Goal: Task Accomplishment & Management: Manage account settings

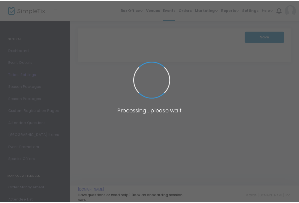
scroll to position [1, 0]
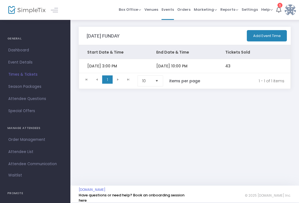
click at [24, 73] on span "Times & Tickets" at bounding box center [35, 74] width 54 height 7
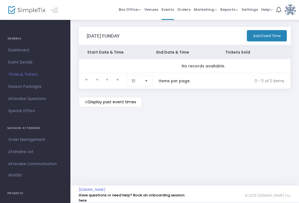
click at [102, 106] on m-button "Display past event times" at bounding box center [110, 102] width 63 height 10
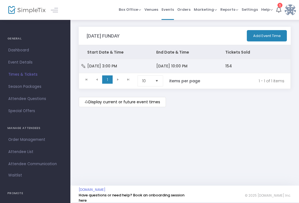
click at [98, 69] on td "[DATE] 3:00 PM" at bounding box center [113, 66] width 69 height 14
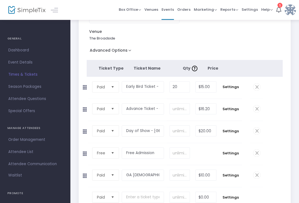
scroll to position [76, 0]
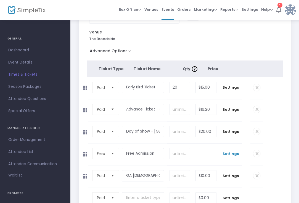
click at [232, 152] on span "Settings" at bounding box center [231, 154] width 18 height 6
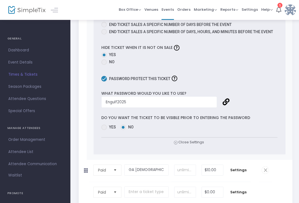
scroll to position [435, 0]
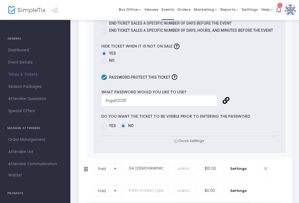
click at [18, 48] on span "Dashboard" at bounding box center [35, 50] width 54 height 7
